Goal: Information Seeking & Learning: Learn about a topic

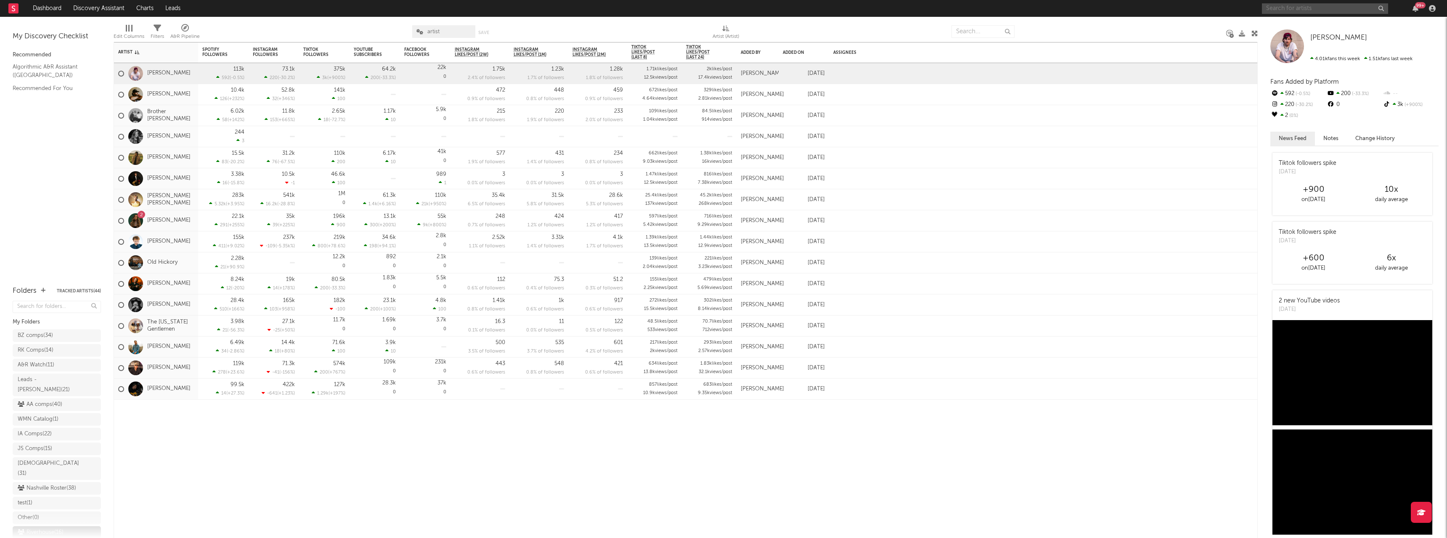
click at [1304, 8] on input "text" at bounding box center [1325, 8] width 126 height 11
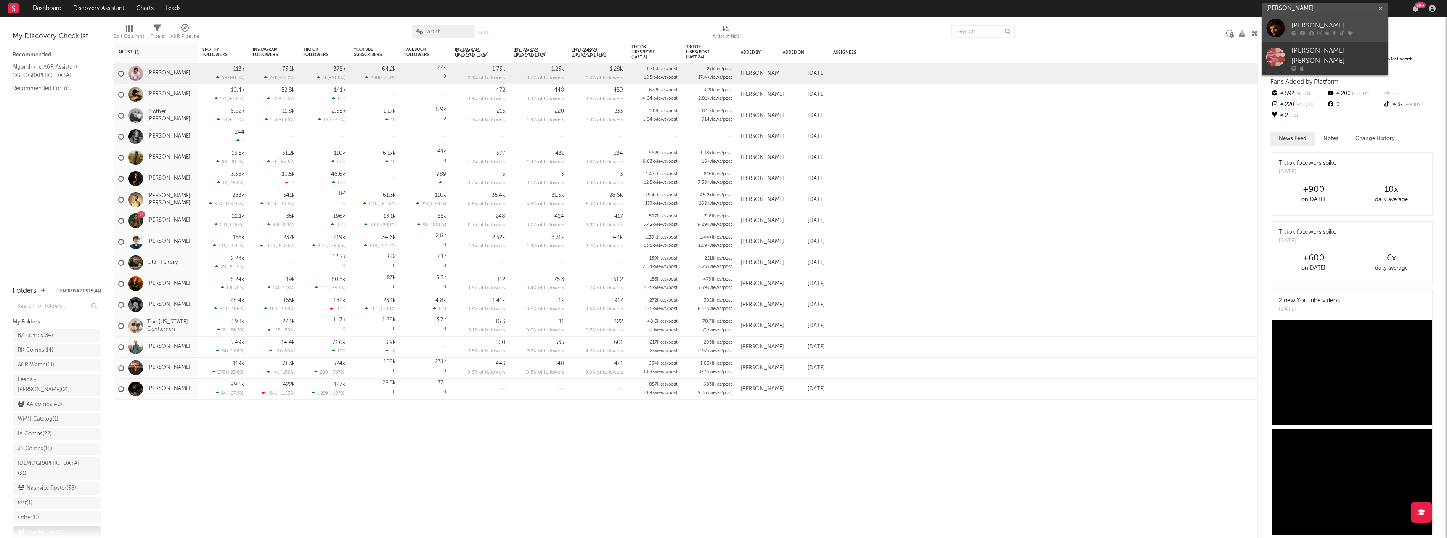
type input "[PERSON_NAME]"
click at [1304, 37] on link "[PERSON_NAME]" at bounding box center [1325, 27] width 126 height 27
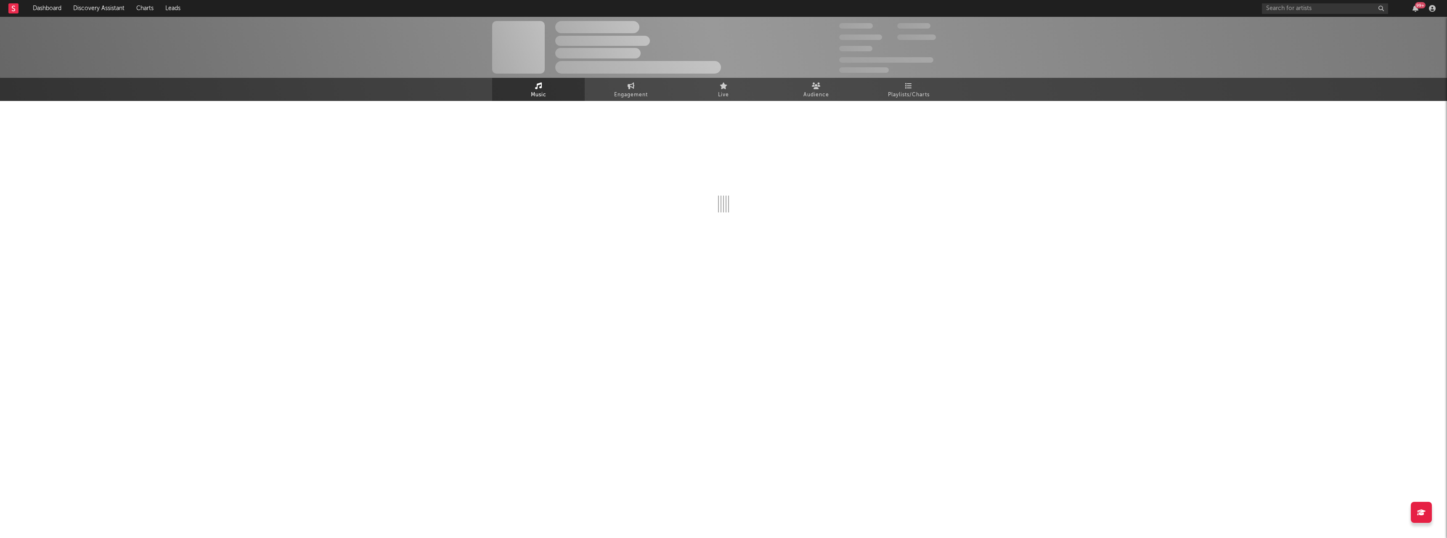
select select "6m"
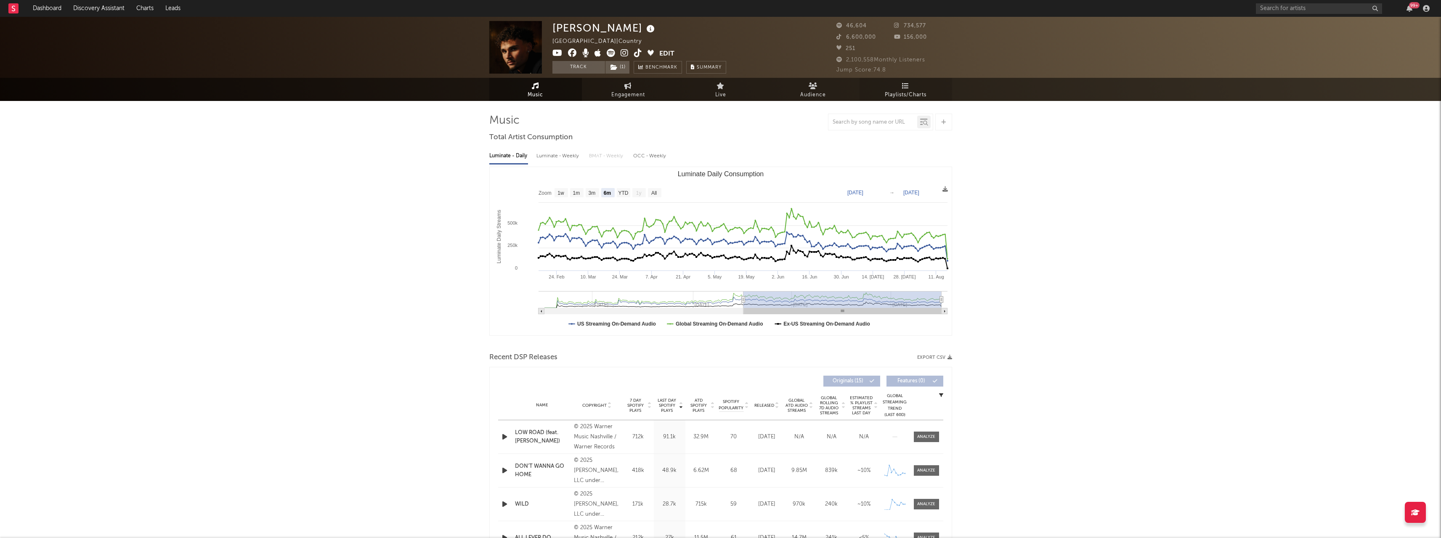
click at [906, 90] on span "Playlists/Charts" at bounding box center [906, 95] width 42 height 10
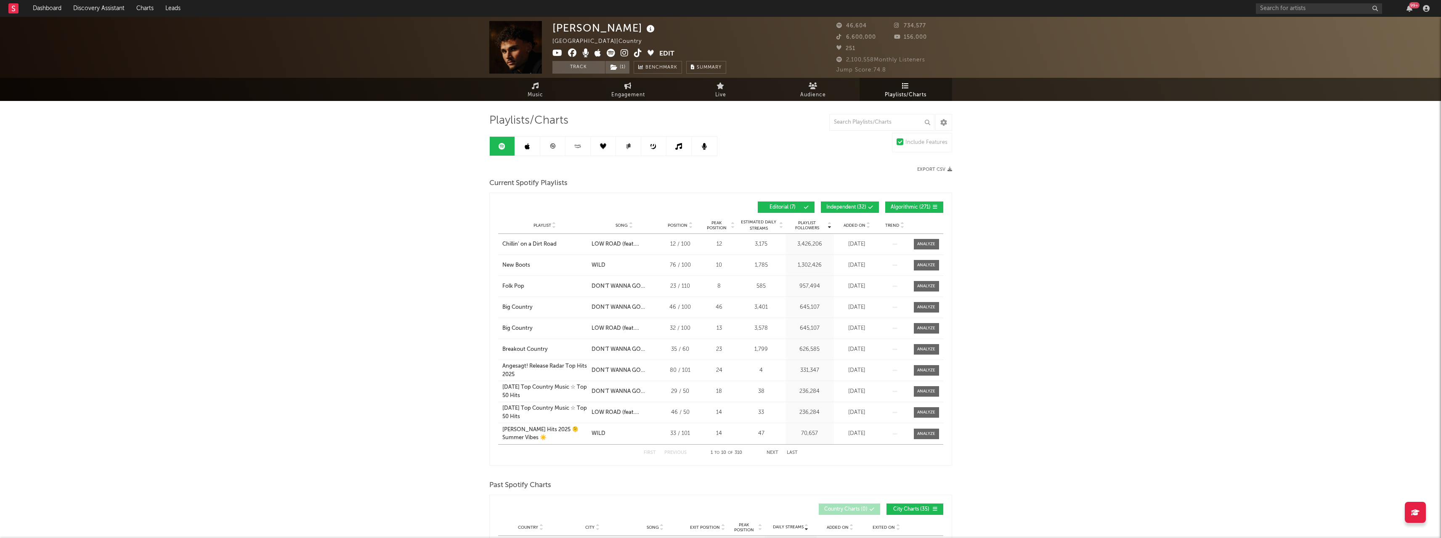
click at [576, 147] on icon at bounding box center [578, 146] width 10 height 6
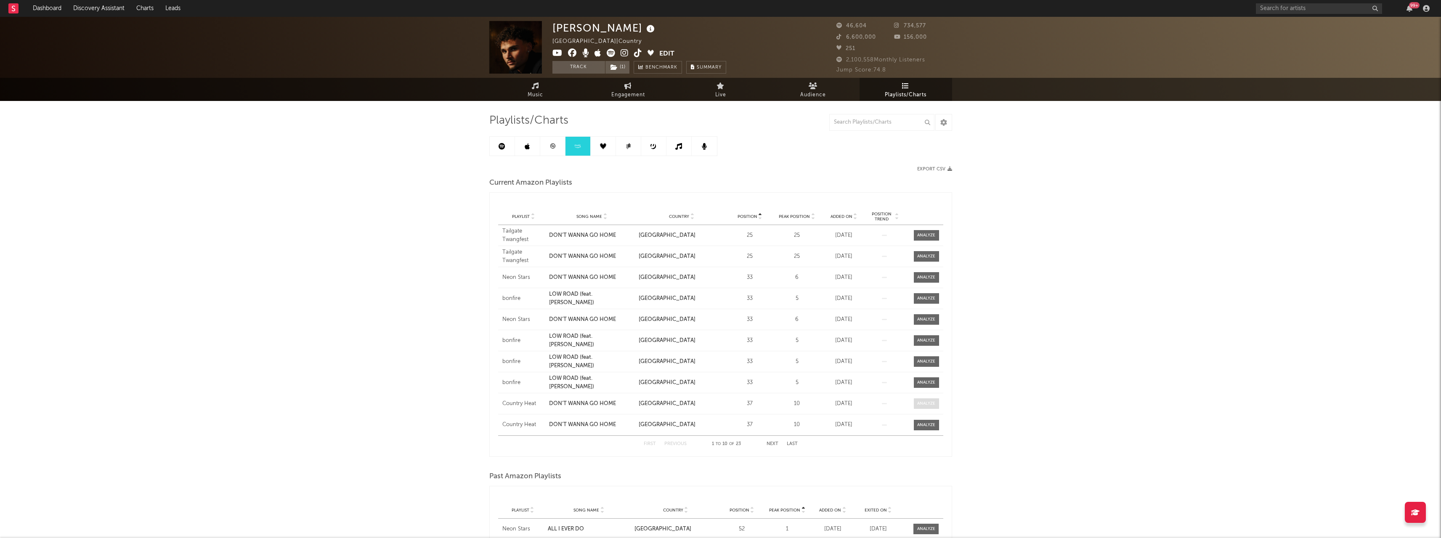
click at [928, 401] on div at bounding box center [926, 404] width 18 height 6
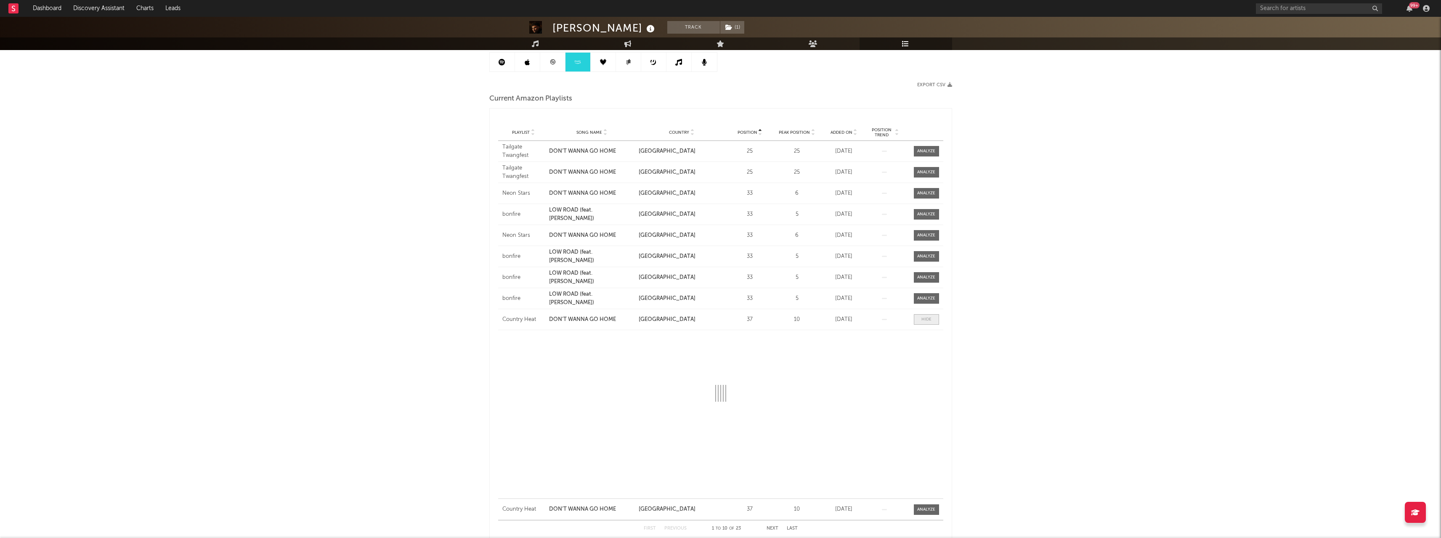
select select "1w"
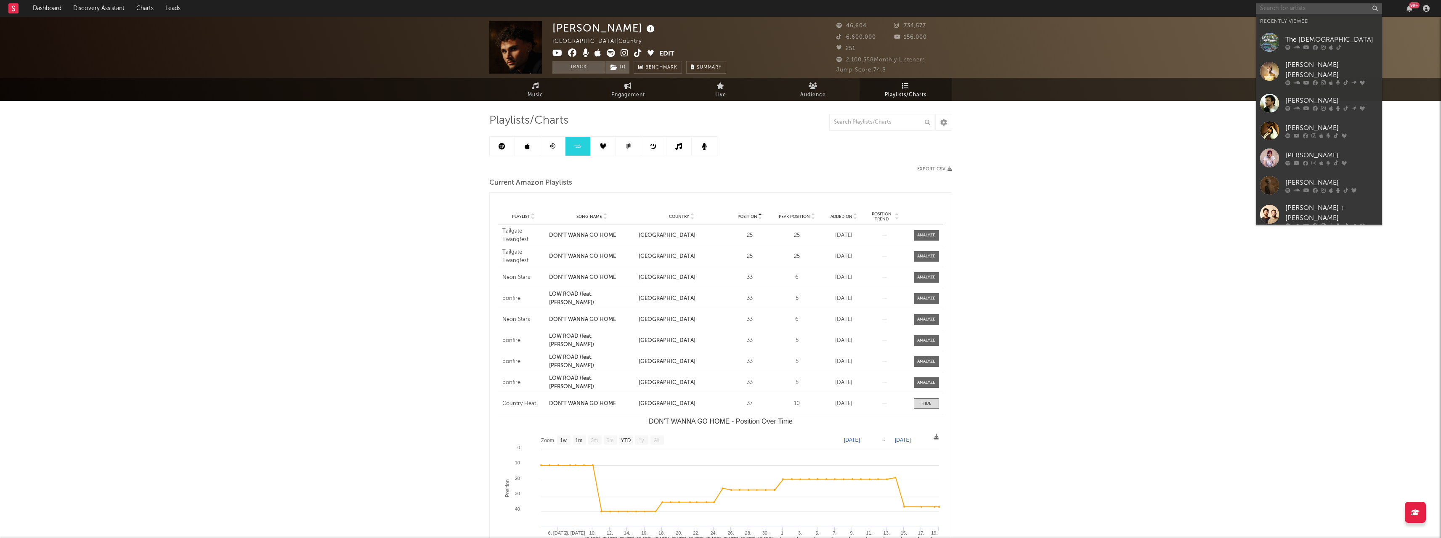
click at [1308, 7] on input "text" at bounding box center [1319, 8] width 126 height 11
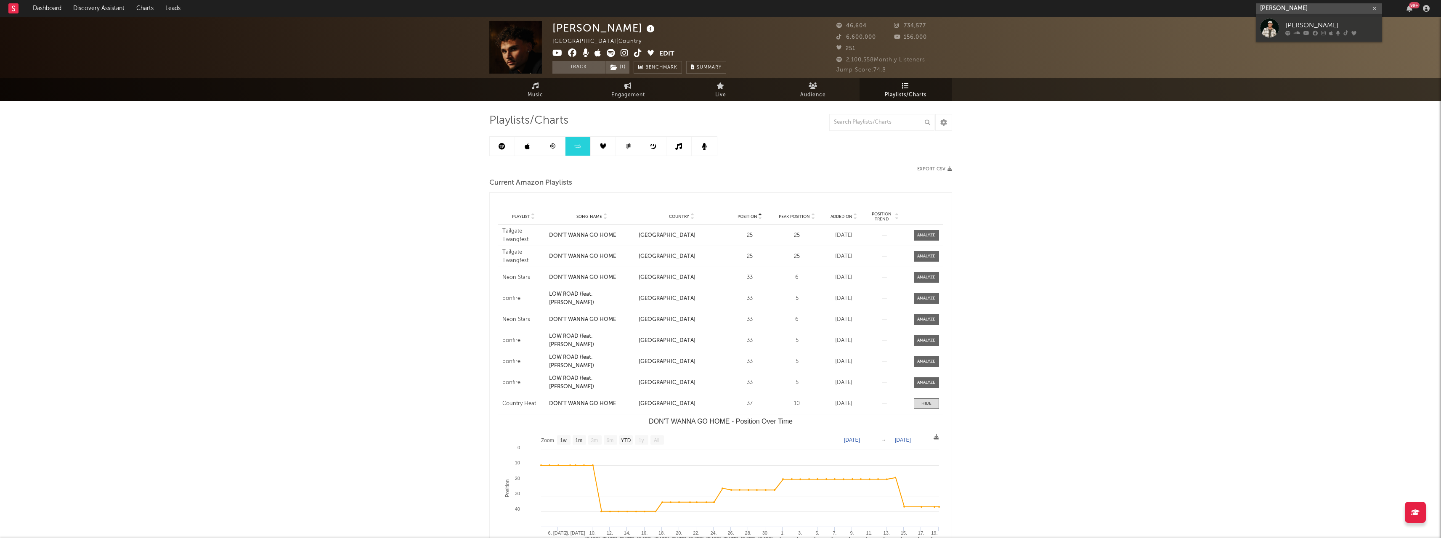
type input "[PERSON_NAME]"
click at [1290, 32] on div at bounding box center [1331, 32] width 93 height 5
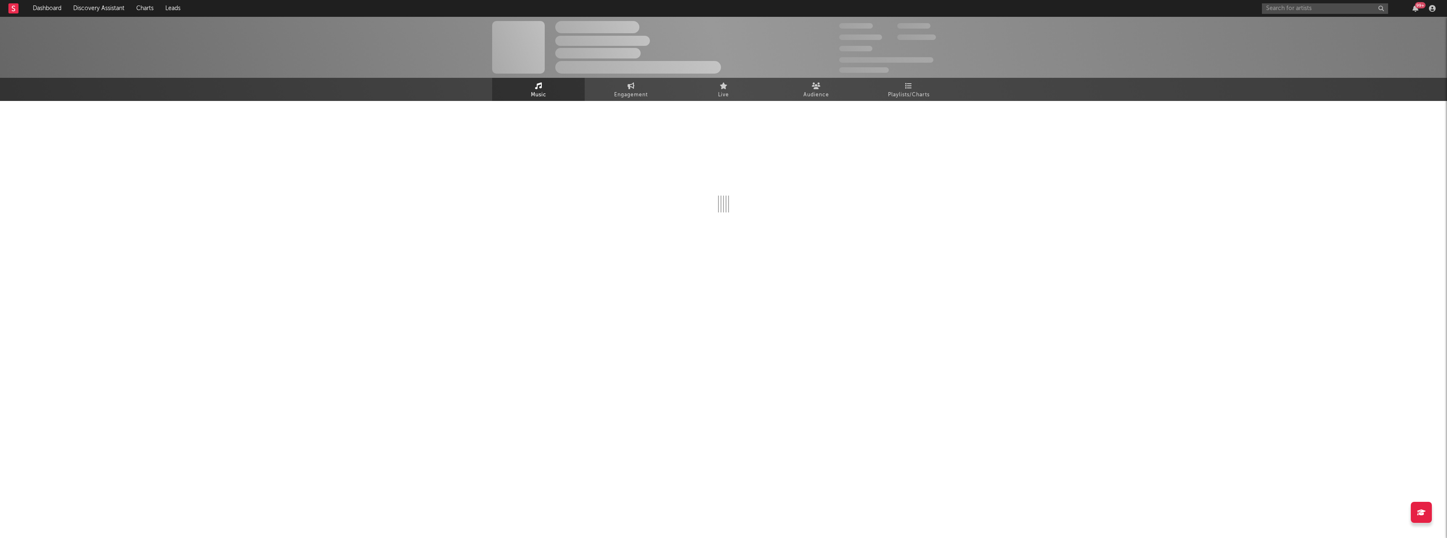
select select "6m"
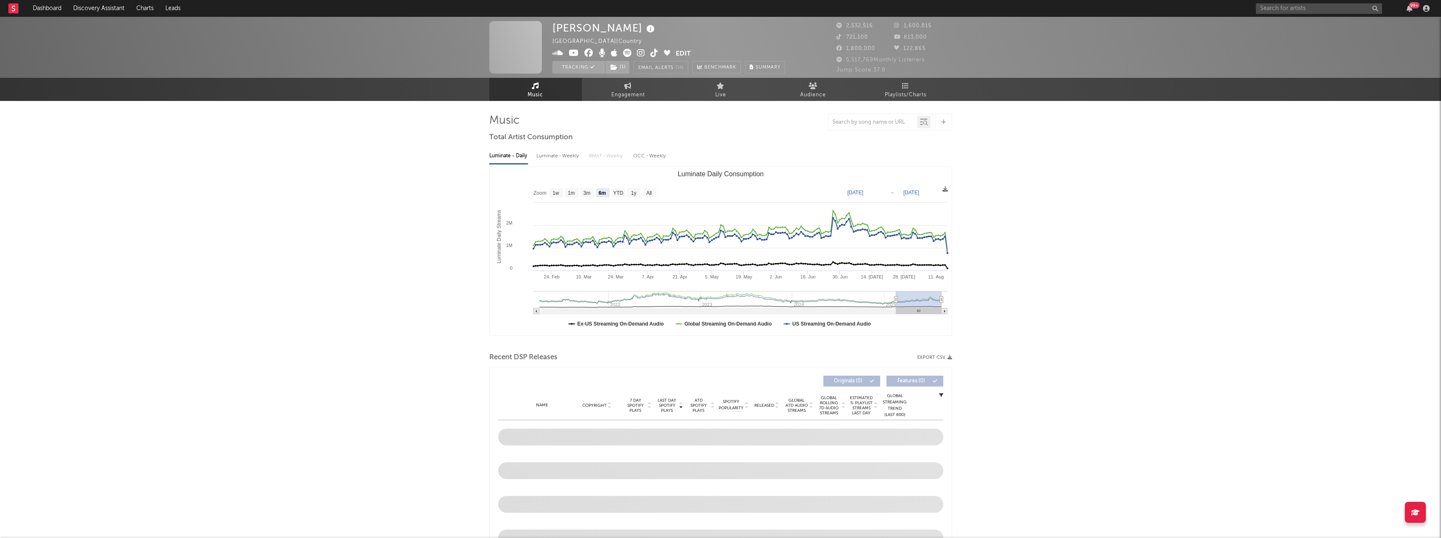
select select "6m"
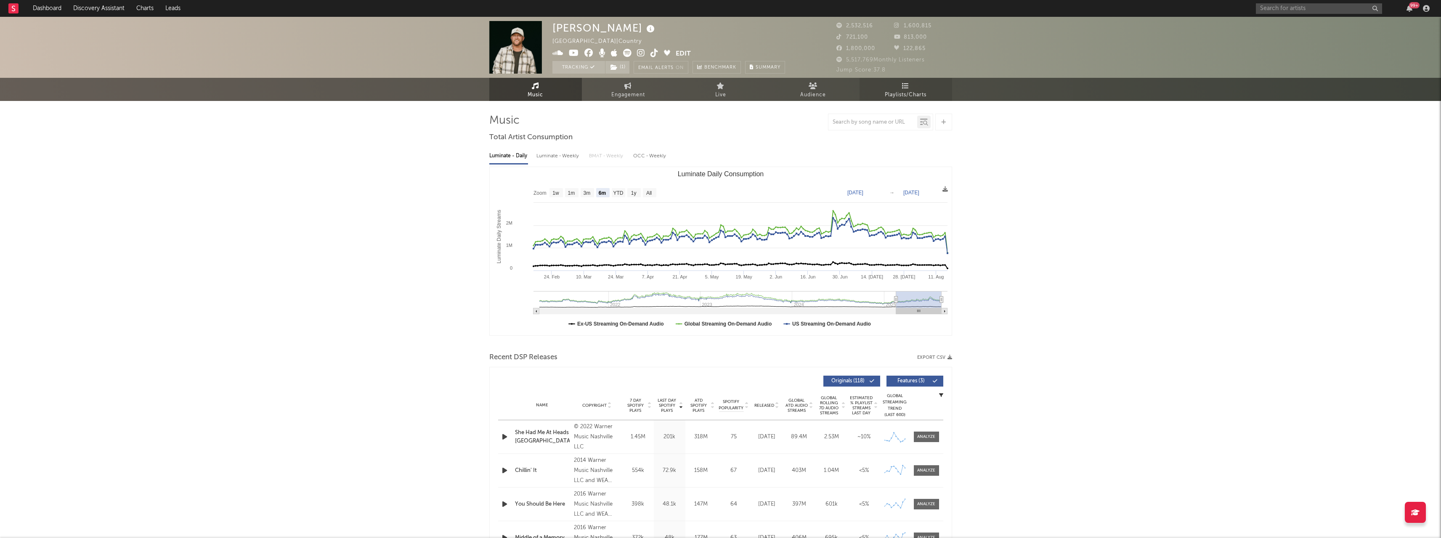
click at [917, 91] on span "Playlists/Charts" at bounding box center [906, 95] width 42 height 10
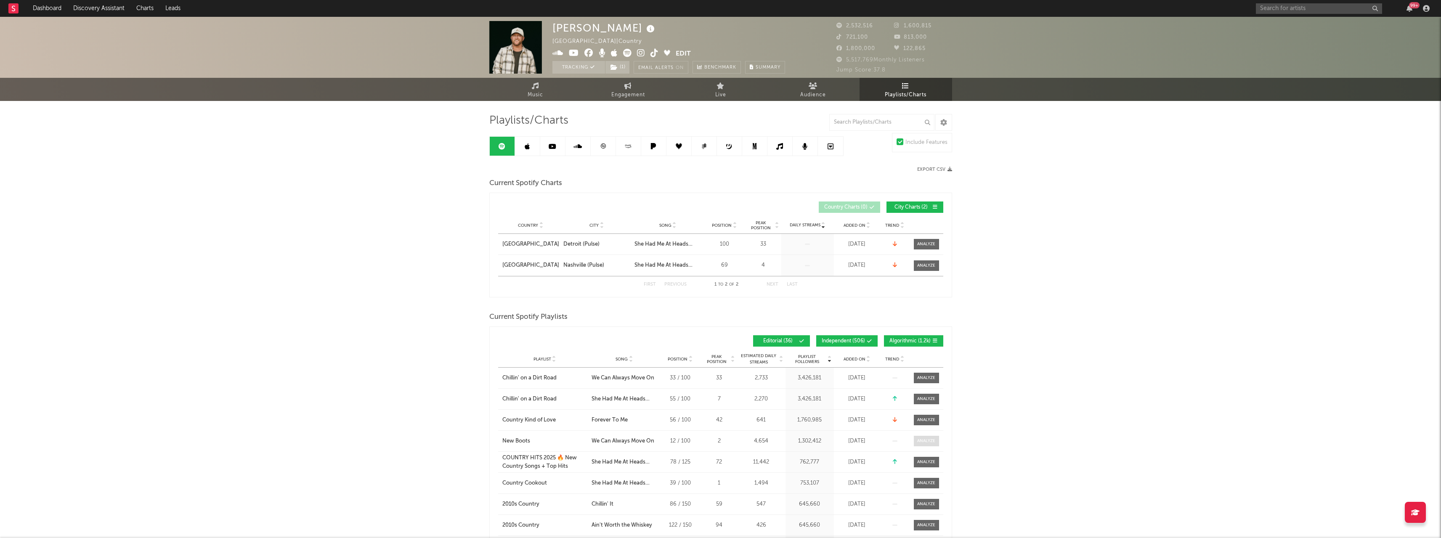
click at [921, 439] on div at bounding box center [926, 441] width 18 height 6
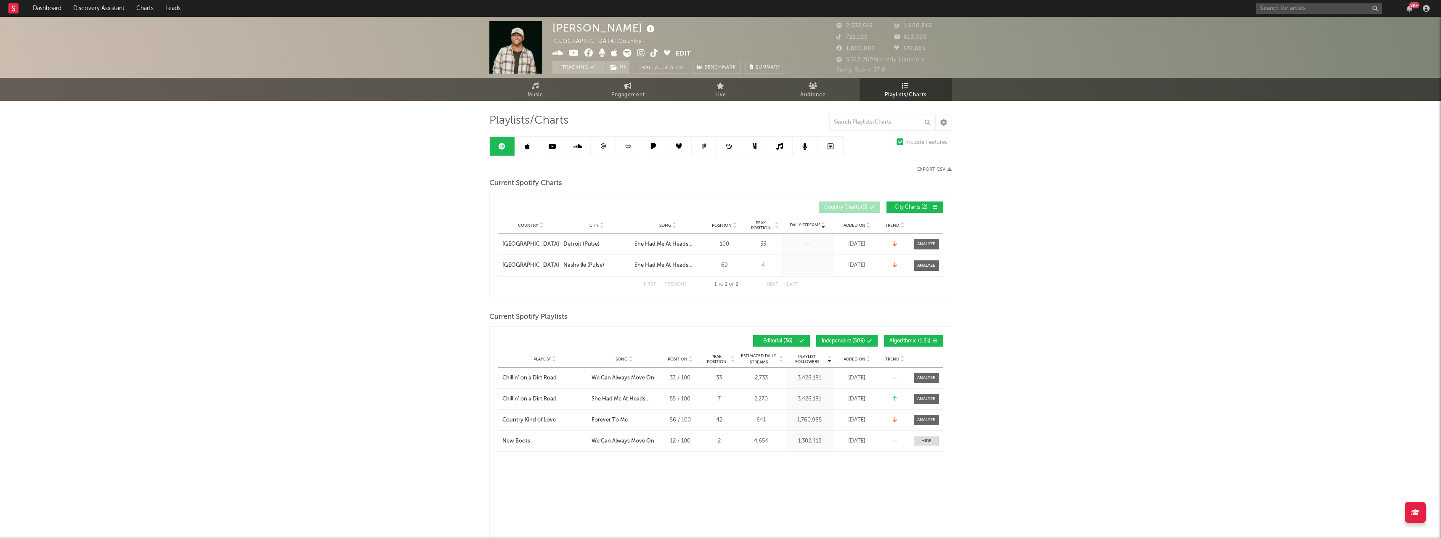
select select "1w"
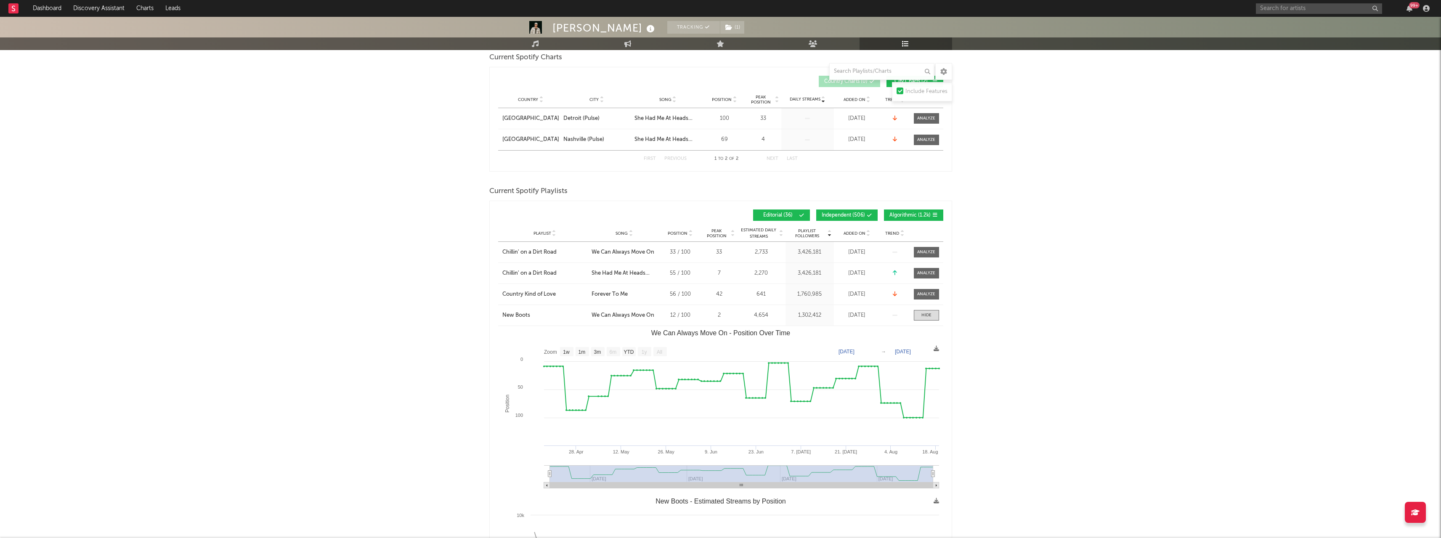
scroll to position [126, 0]
click at [1300, 9] on input "text" at bounding box center [1319, 8] width 126 height 11
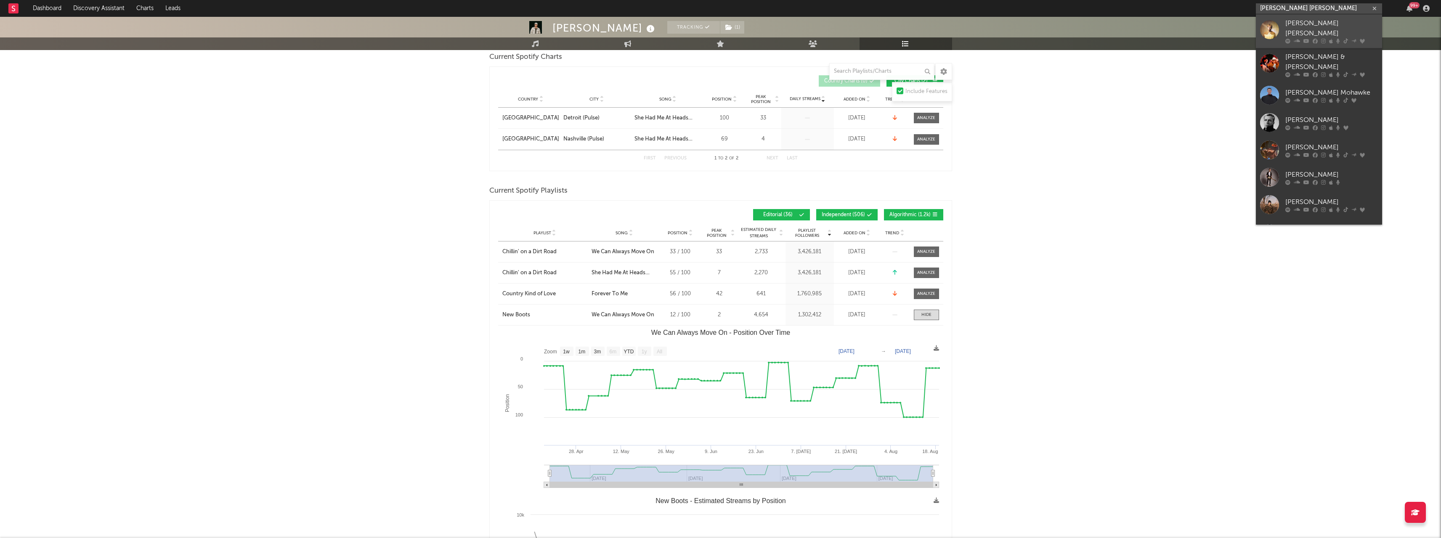
type input "[PERSON_NAME] [PERSON_NAME]"
click at [1298, 39] on icon at bounding box center [1297, 41] width 6 height 5
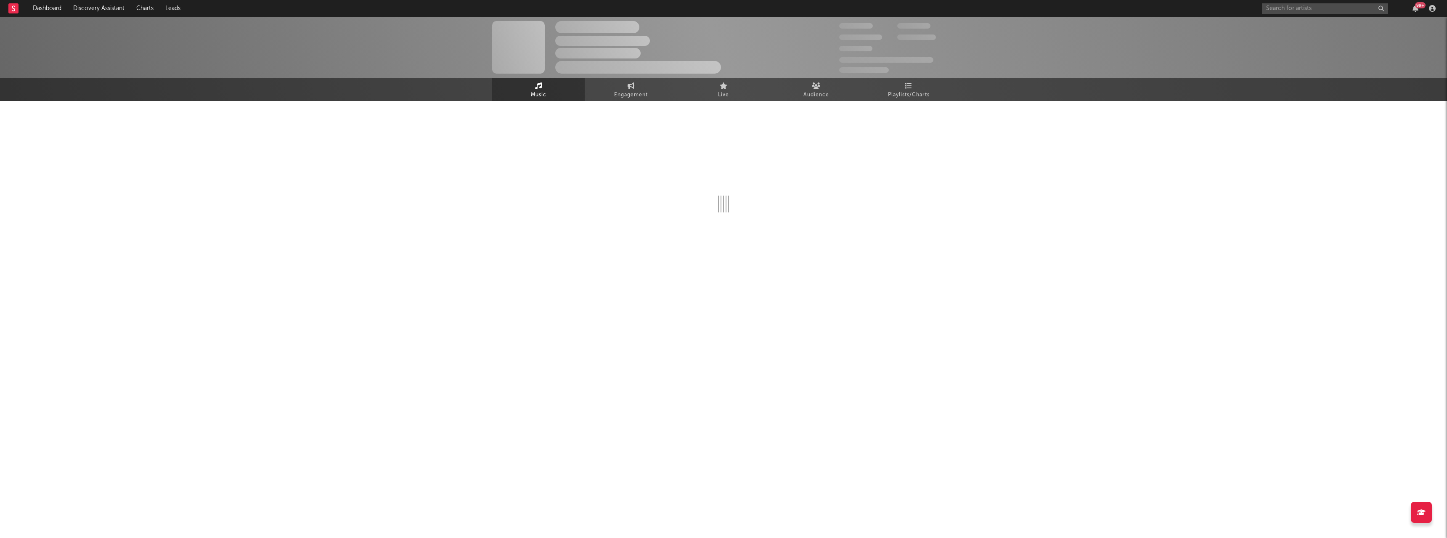
select select "6m"
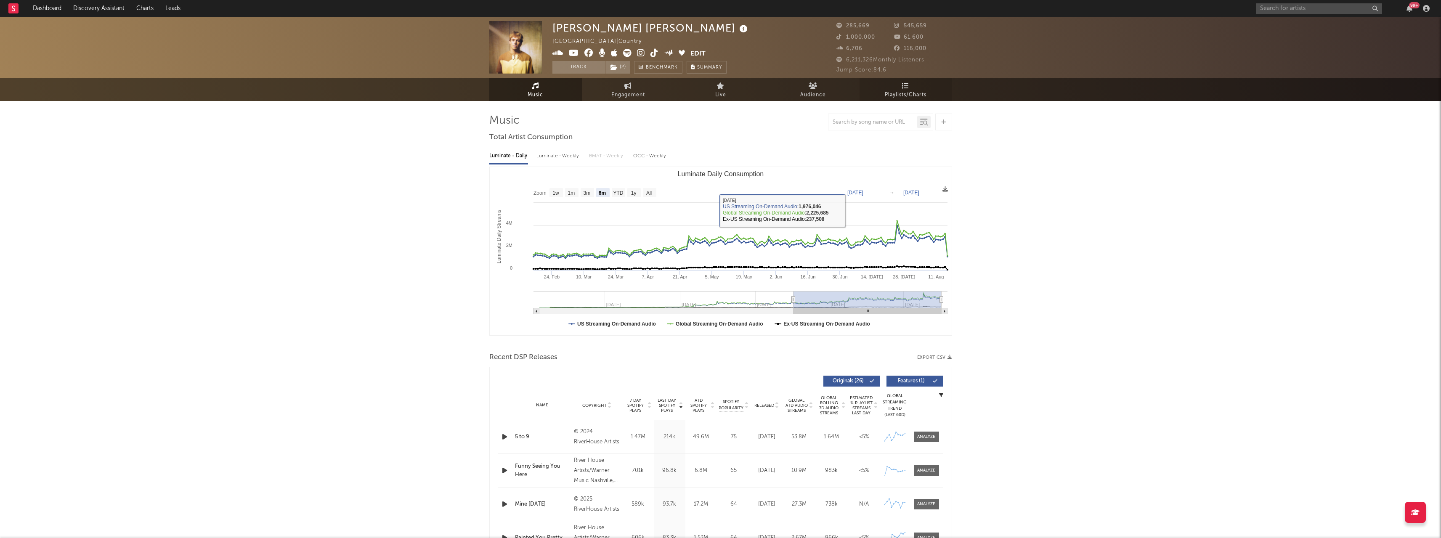
click at [918, 86] on link "Playlists/Charts" at bounding box center [906, 89] width 93 height 23
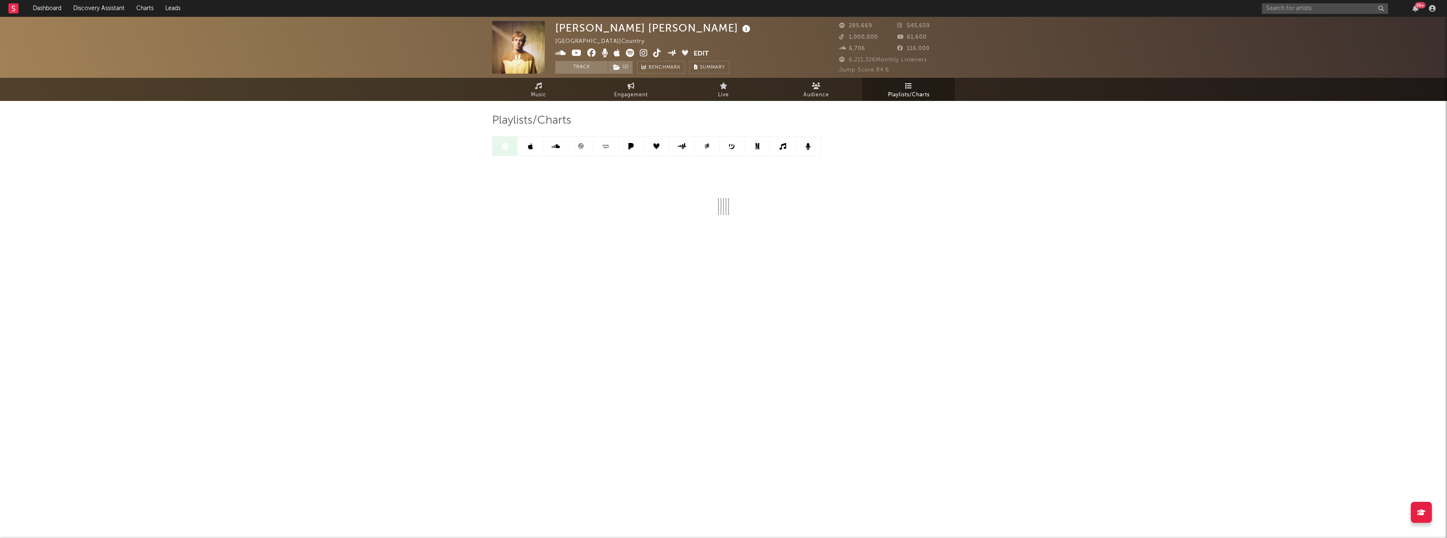
click at [530, 151] on link at bounding box center [530, 146] width 25 height 19
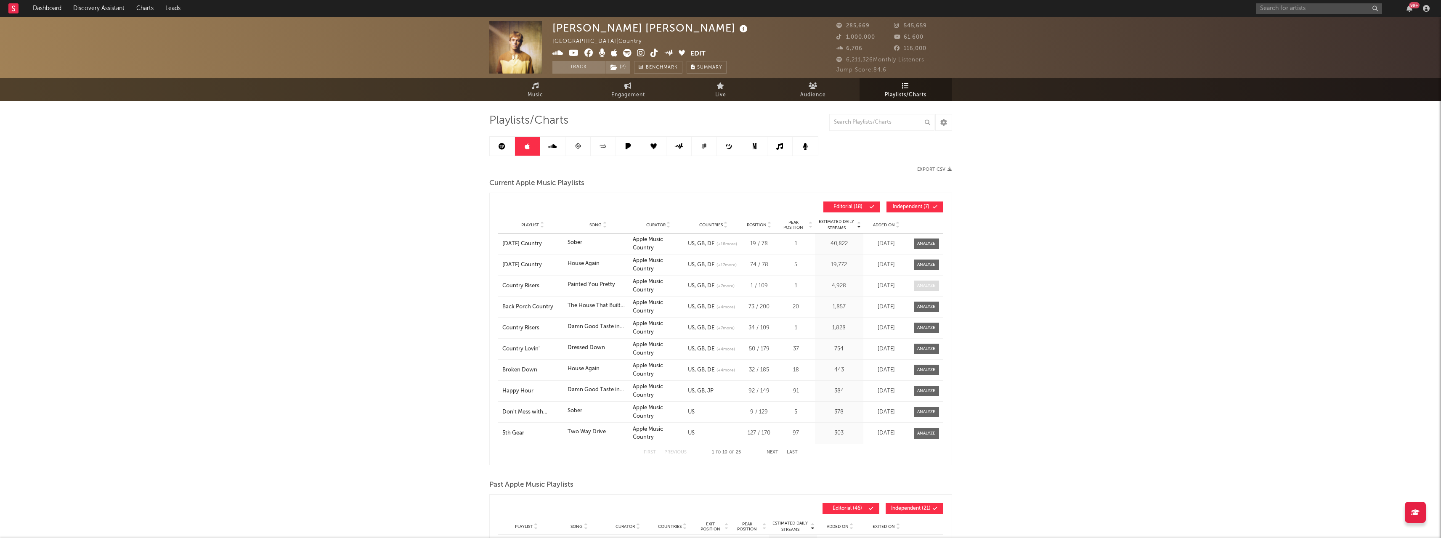
click at [924, 287] on div at bounding box center [926, 286] width 18 height 6
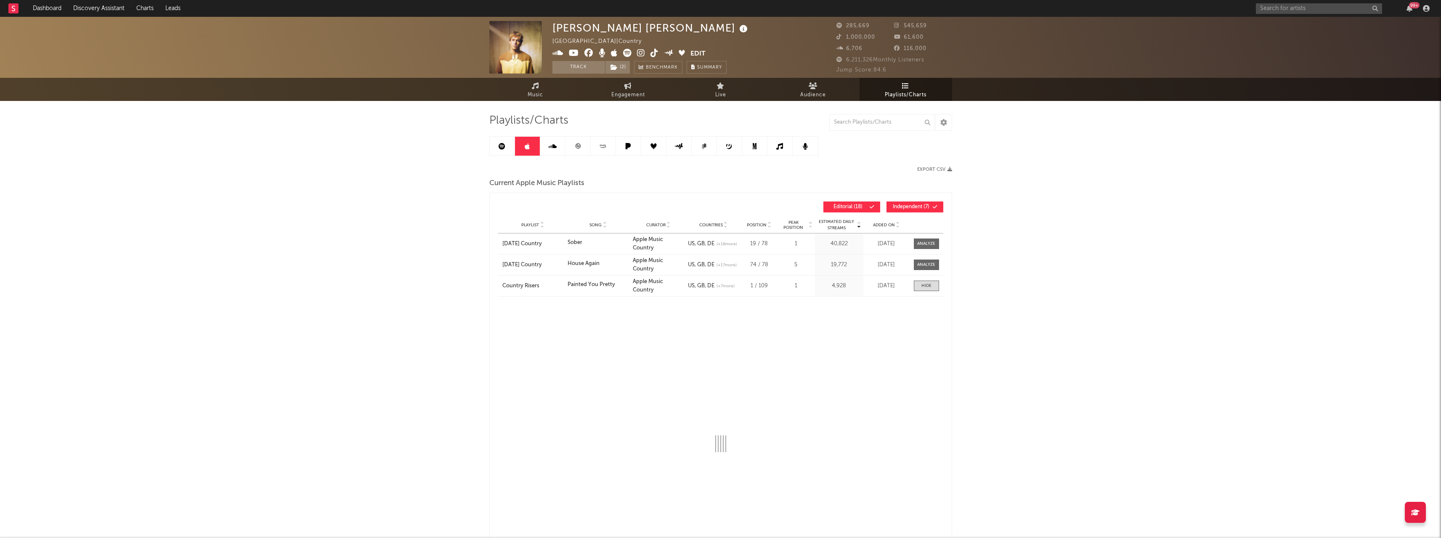
select select "1w"
